Goal: Information Seeking & Learning: Learn about a topic

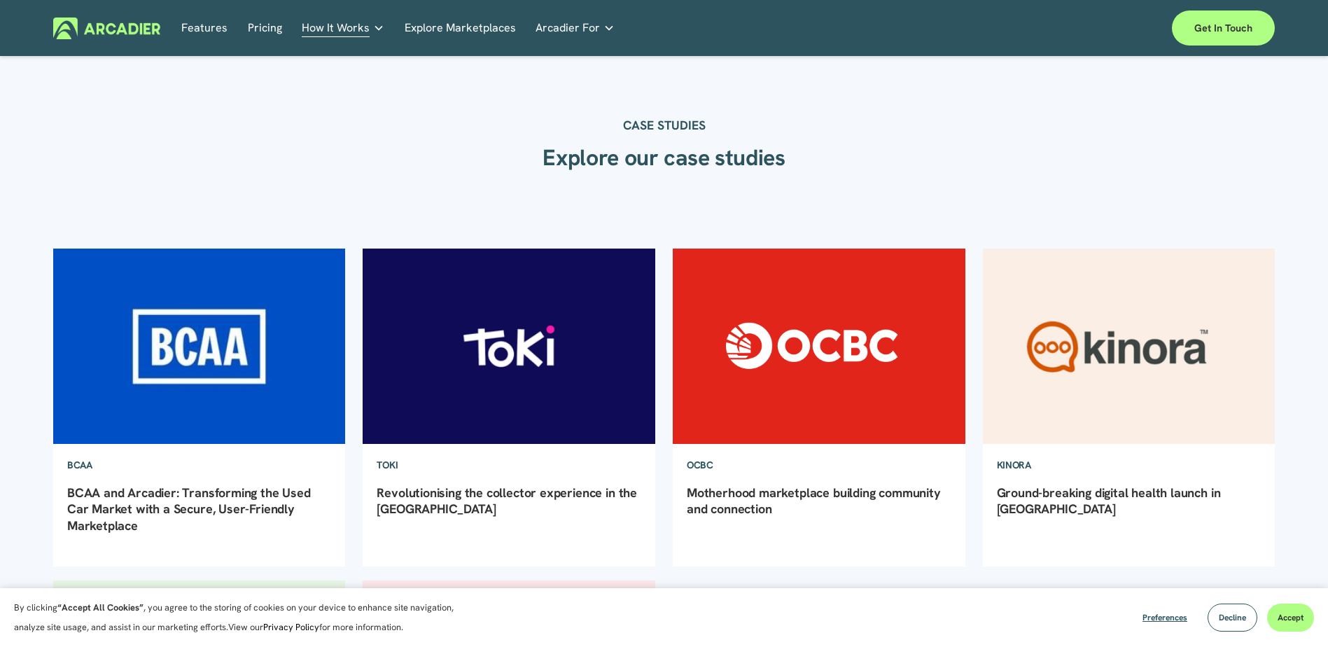
click at [195, 489] on link "BCAA and Arcadier: Transforming the Used Car Market with a Secure, User-Friendl…" at bounding box center [189, 508] width 244 height 49
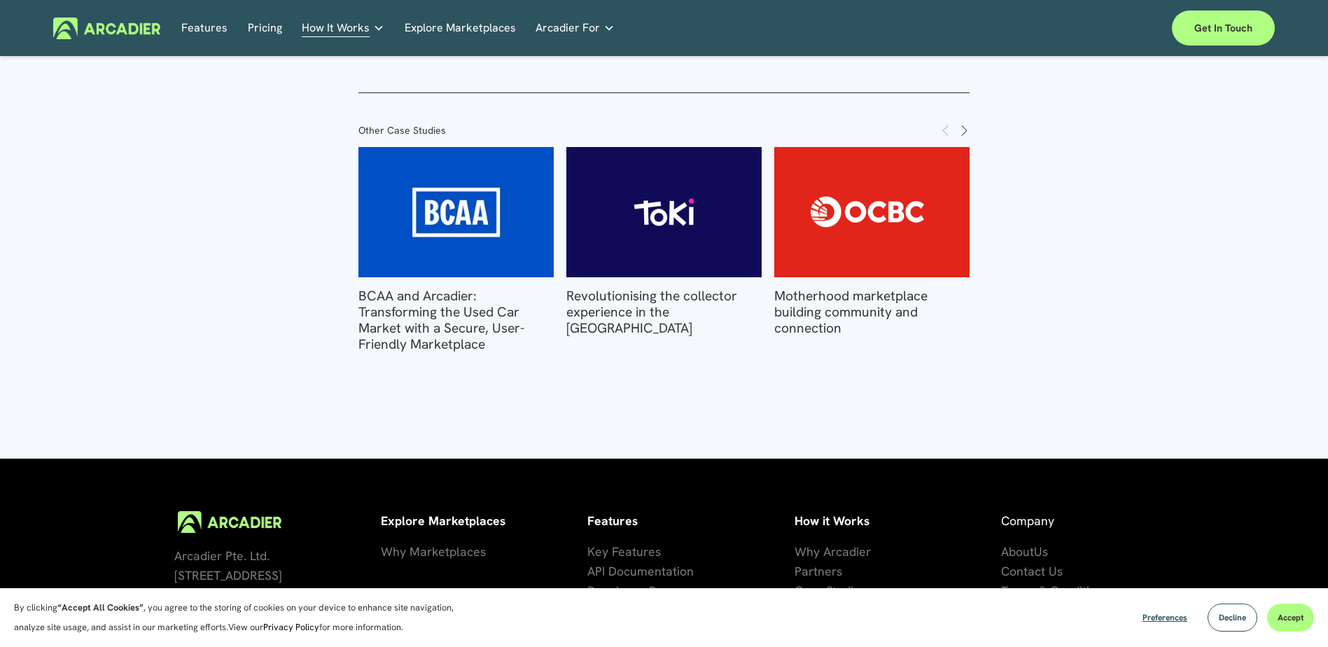
scroll to position [2467, 0]
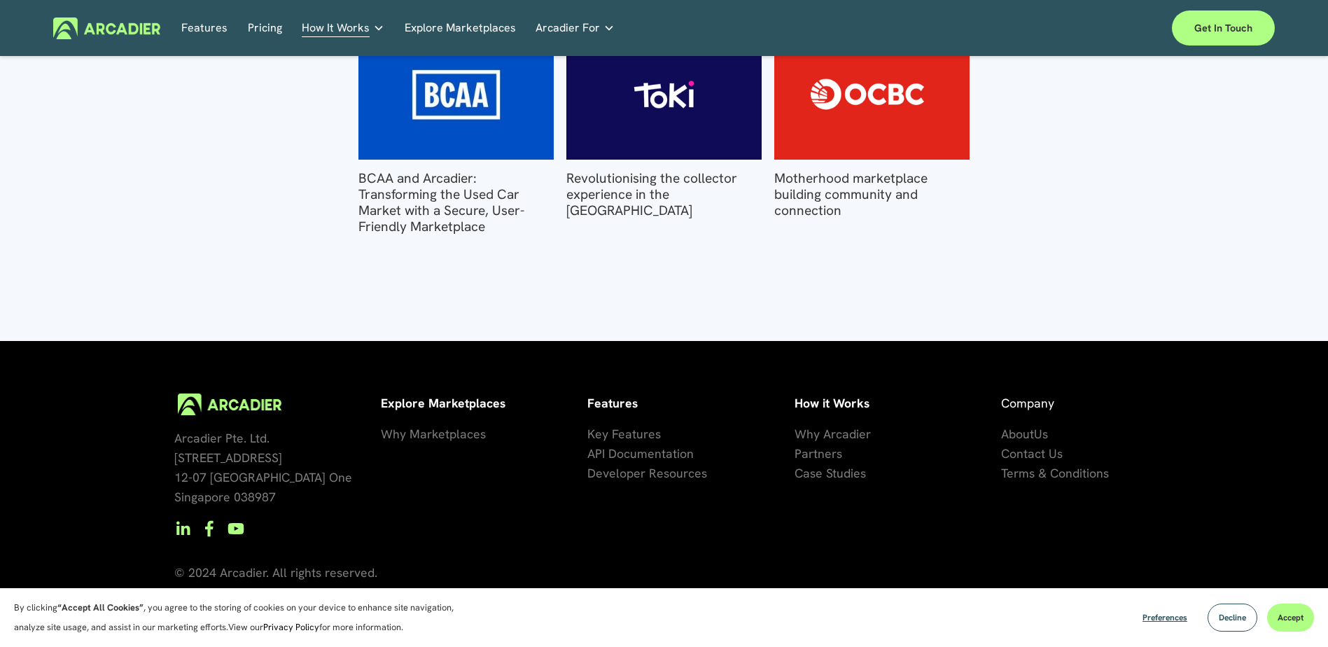
click at [657, 125] on img at bounding box center [664, 94] width 272 height 130
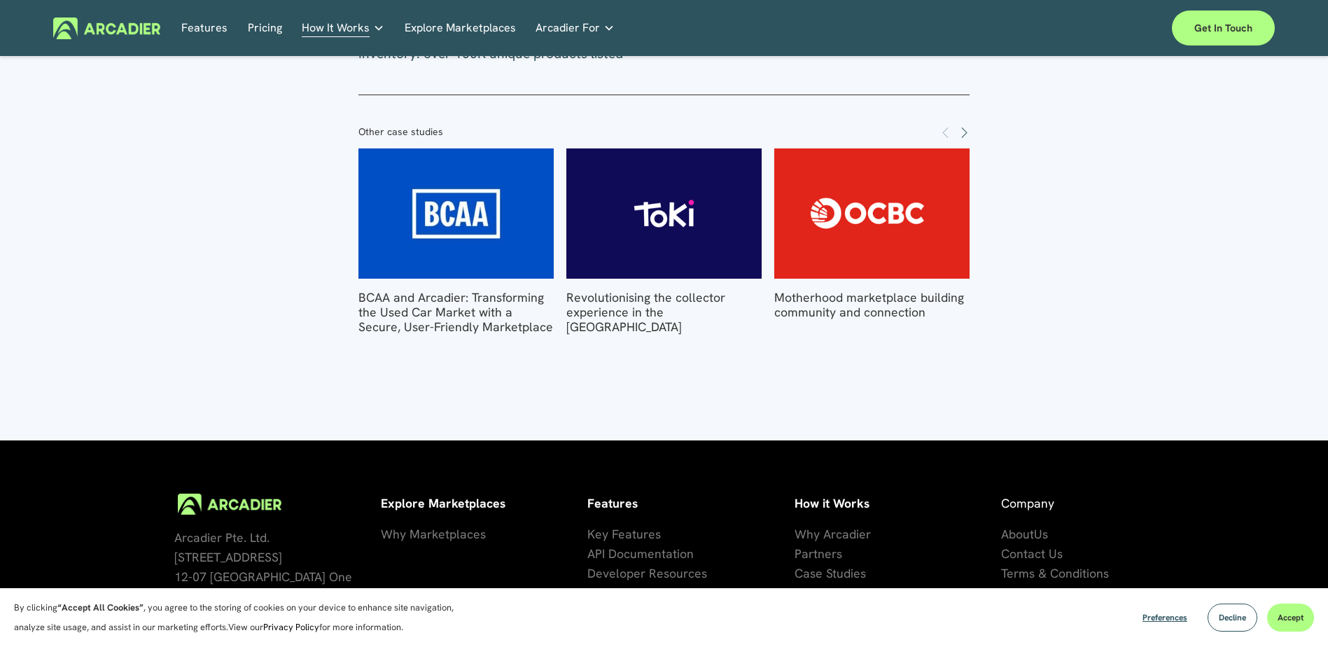
scroll to position [1867, 0]
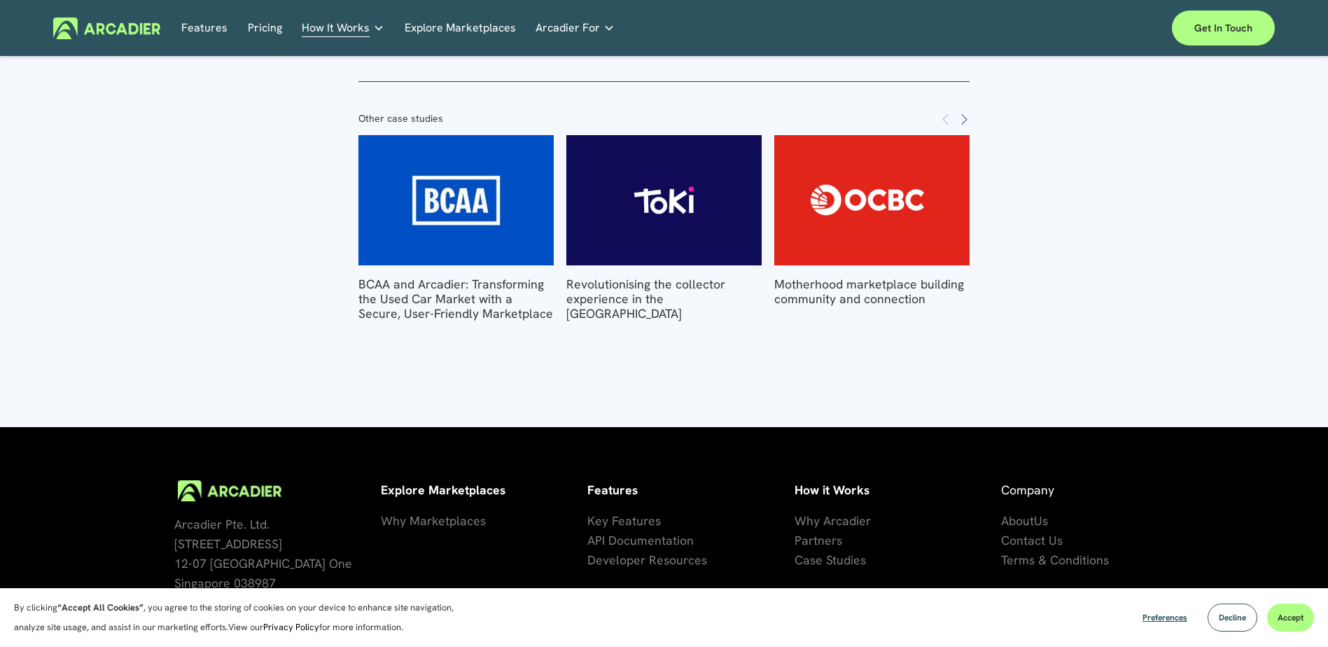
click at [918, 152] on img at bounding box center [871, 200] width 271 height 130
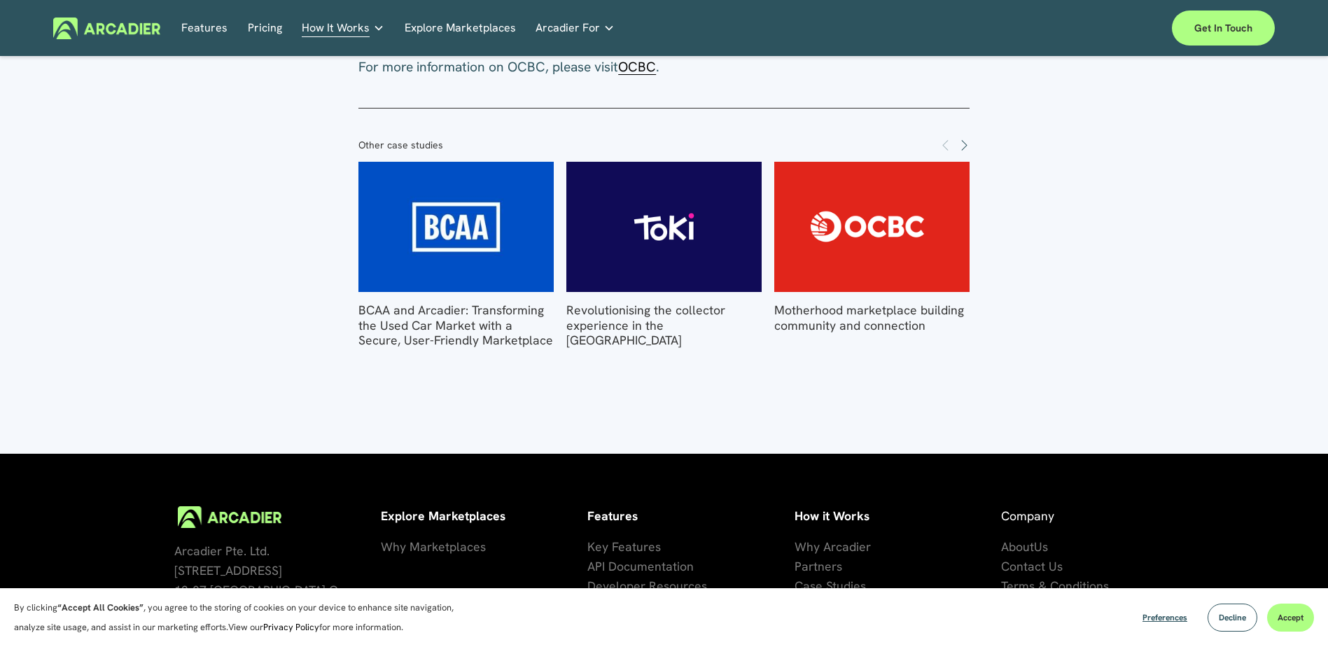
scroll to position [1400, 0]
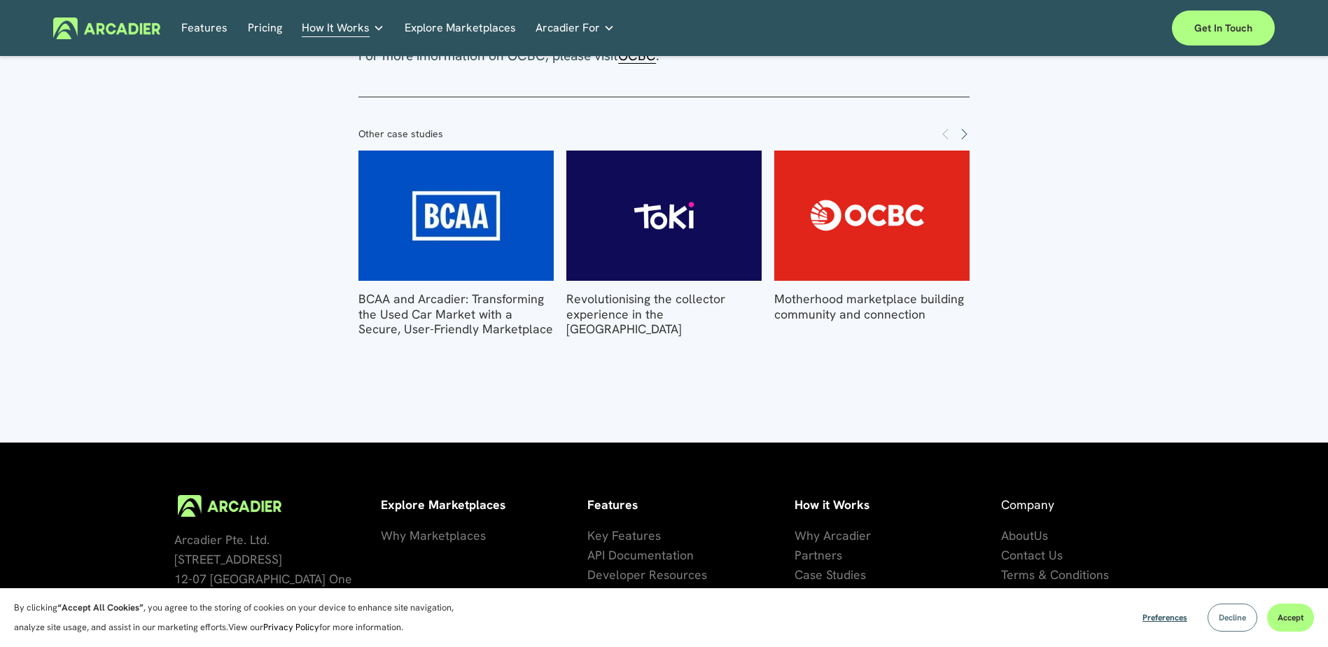
click at [1239, 608] on button "Decline" at bounding box center [1232, 617] width 50 height 28
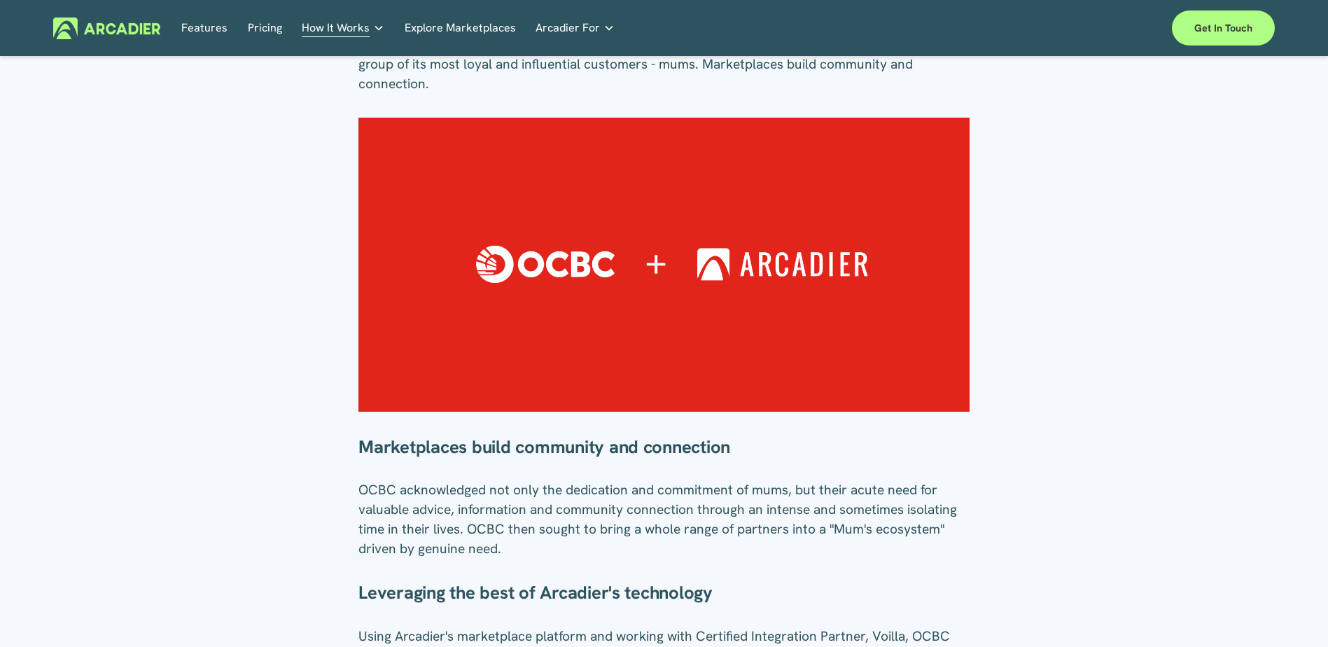
scroll to position [0, 0]
